Goal: Check status: Check status

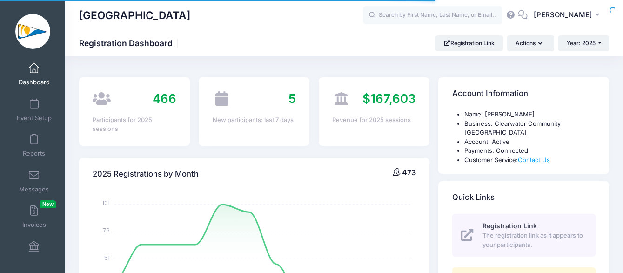
select select
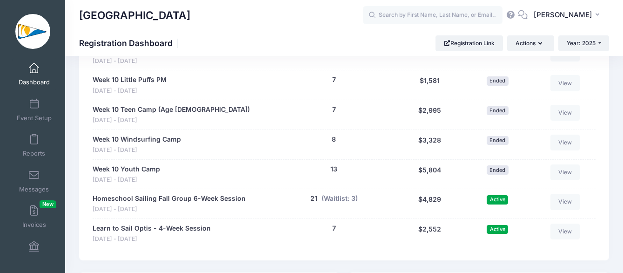
scroll to position [1866, 0]
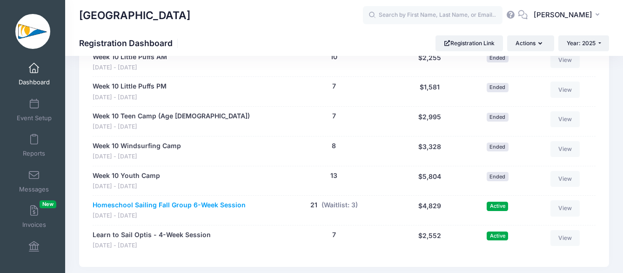
click at [184, 200] on link "Homeschool Sailing Fall Group 6-Week Session" at bounding box center [169, 205] width 153 height 10
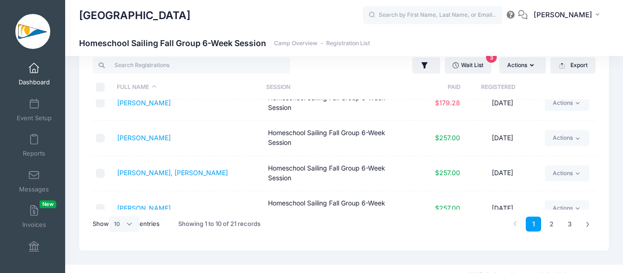
scroll to position [10, 0]
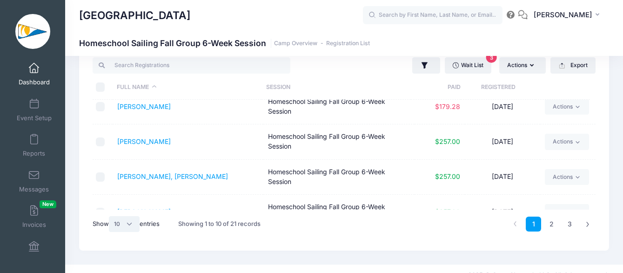
click at [131, 223] on select "All 10 25 50" at bounding box center [124, 224] width 31 height 16
select select "25"
click at [110, 216] on select "All 10 25 50" at bounding box center [124, 224] width 31 height 16
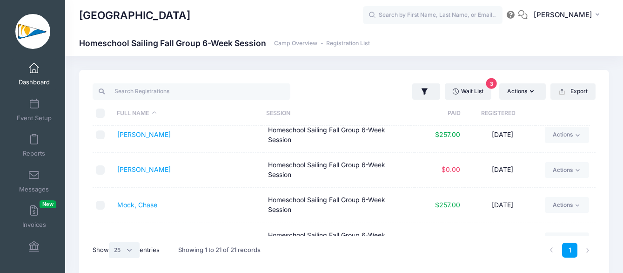
scroll to position [410, 0]
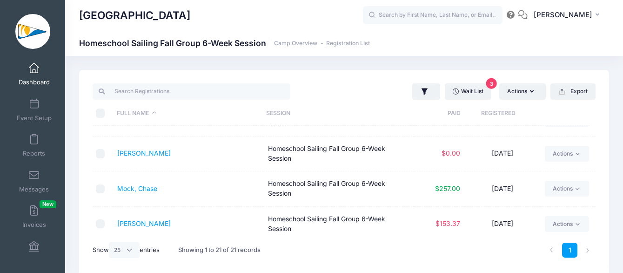
click at [39, 68] on link "Dashboard" at bounding box center [34, 74] width 44 height 33
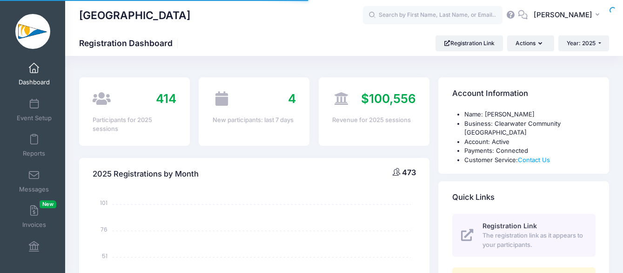
select select
